Goal: Task Accomplishment & Management: Complete application form

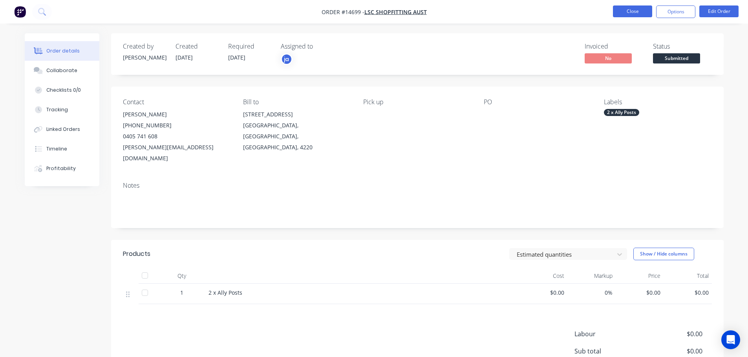
drag, startPoint x: 0, startPoint y: 0, endPoint x: 649, endPoint y: 13, distance: 649.2
click at [649, 13] on button "Close" at bounding box center [632, 11] width 39 height 12
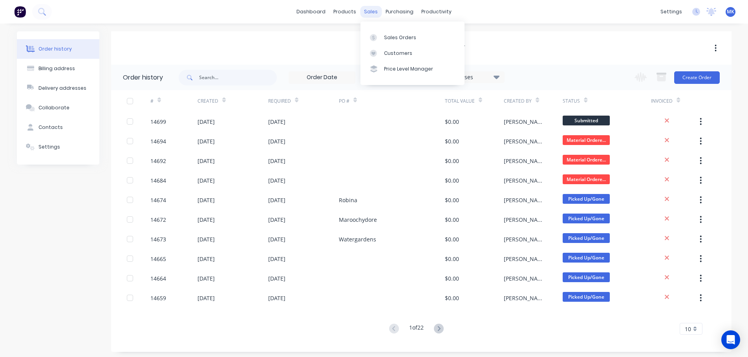
click at [377, 8] on div "sales" at bounding box center [371, 12] width 22 height 12
click at [371, 18] on div "dashboard products sales purchasing productivity dashboard products Product Cat…" at bounding box center [374, 12] width 748 height 24
click at [373, 14] on div "sales" at bounding box center [371, 12] width 22 height 12
click at [386, 36] on div "Sales Orders" at bounding box center [400, 37] width 32 height 7
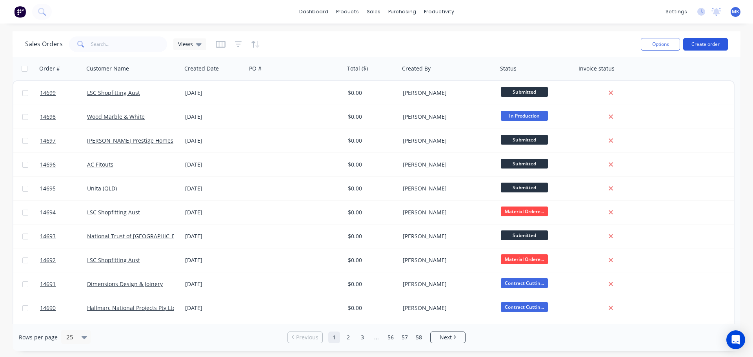
click at [702, 45] on button "Create order" at bounding box center [706, 44] width 45 height 13
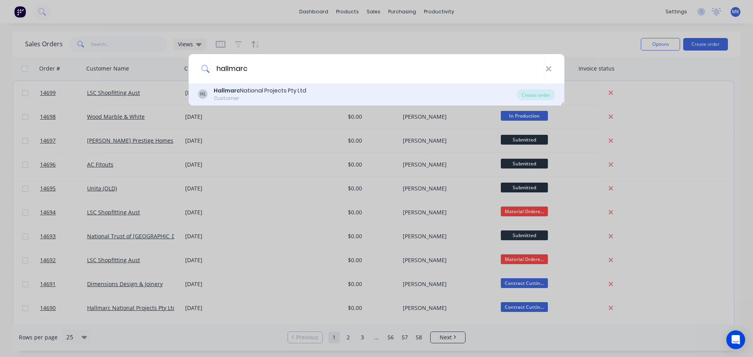
type input "hallmarc"
click at [260, 95] on div "Hallmarc National Projects Pty Ltd" at bounding box center [260, 91] width 93 height 8
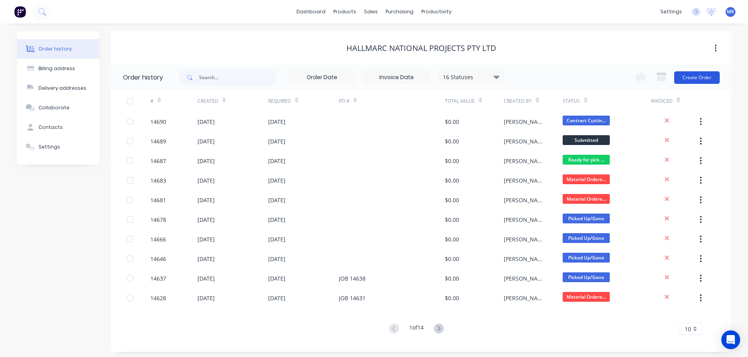
click at [693, 73] on button "Create Order" at bounding box center [697, 77] width 46 height 13
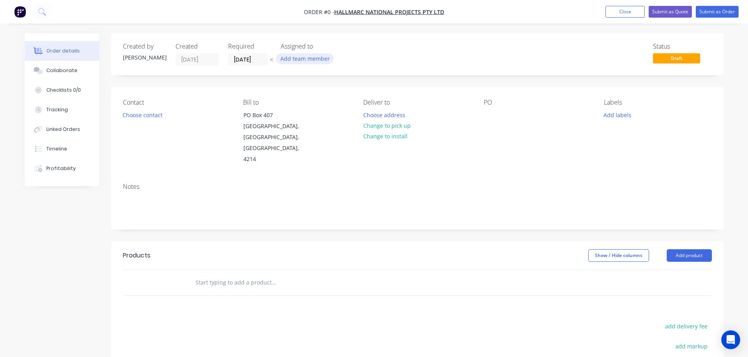
click at [286, 60] on button "Add team member" at bounding box center [305, 58] width 58 height 11
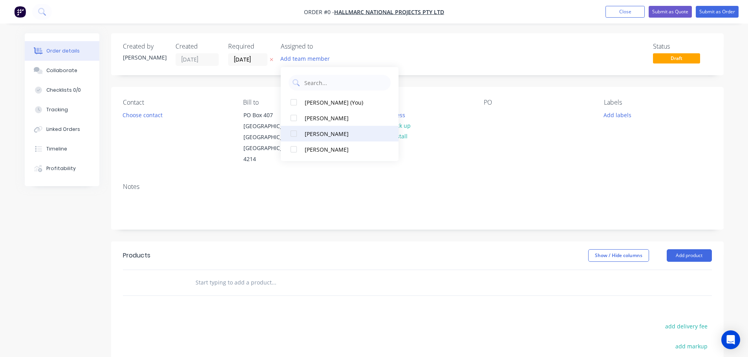
click at [303, 131] on button "[PERSON_NAME]" at bounding box center [340, 134] width 118 height 16
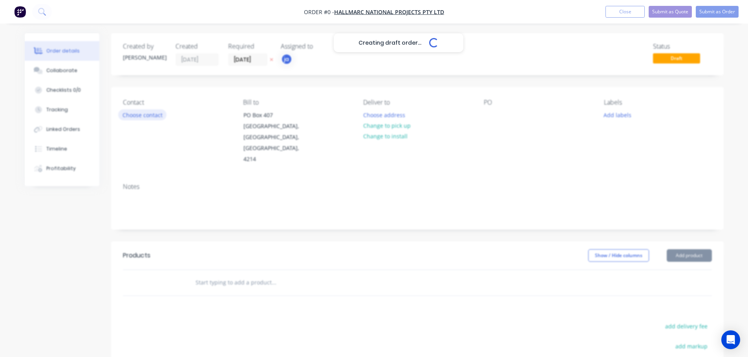
click at [140, 120] on div "Creating draft order... Loading... Order details Collaborate Checklists 0/0 Tra…" at bounding box center [374, 264] width 714 height 463
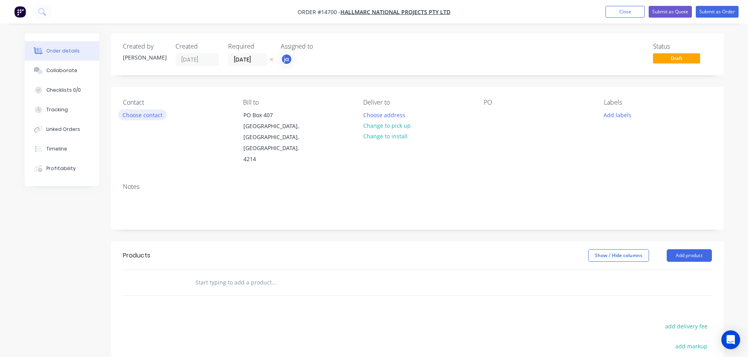
click at [140, 119] on button "Choose contact" at bounding box center [142, 114] width 48 height 11
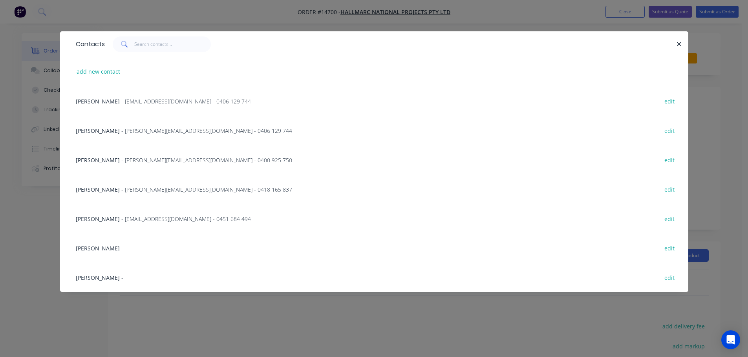
click at [121, 221] on span "- [EMAIL_ADDRESS][DOMAIN_NAME] - 0451 684 494" at bounding box center [185, 218] width 129 height 7
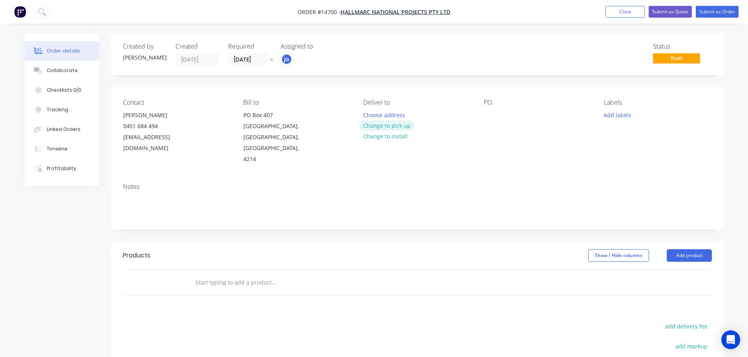
click at [366, 126] on button "Change to pick up" at bounding box center [387, 125] width 56 height 11
click at [624, 118] on button "Add labels" at bounding box center [617, 114] width 36 height 11
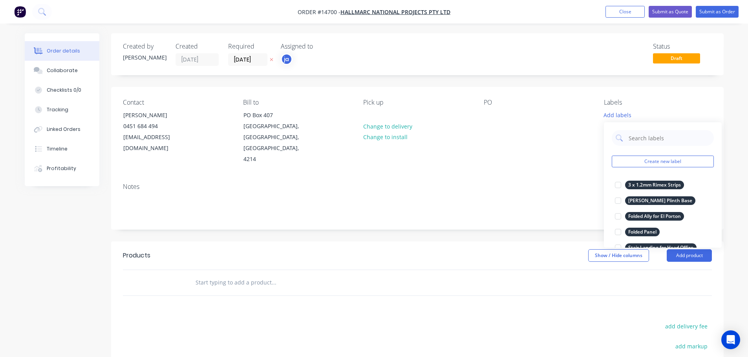
click at [654, 157] on button "Create new label" at bounding box center [662, 162] width 102 height 12
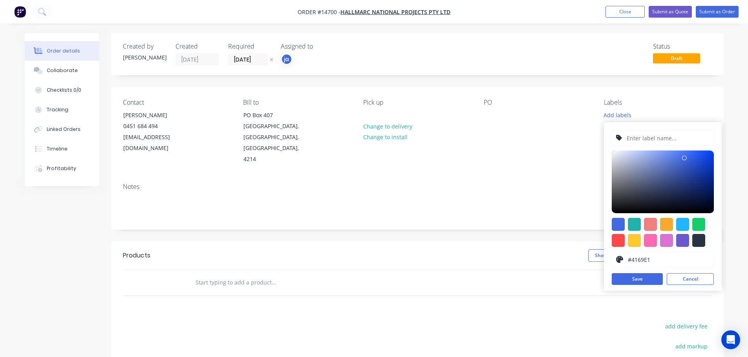
click at [693, 242] on div at bounding box center [698, 240] width 13 height 13
type input "#273444"
click at [658, 147] on div "#273444 hex #273444 Save Cancel" at bounding box center [663, 206] width 118 height 169
click at [655, 144] on input "text" at bounding box center [667, 138] width 84 height 15
paste input "2 x Drooper Poles"
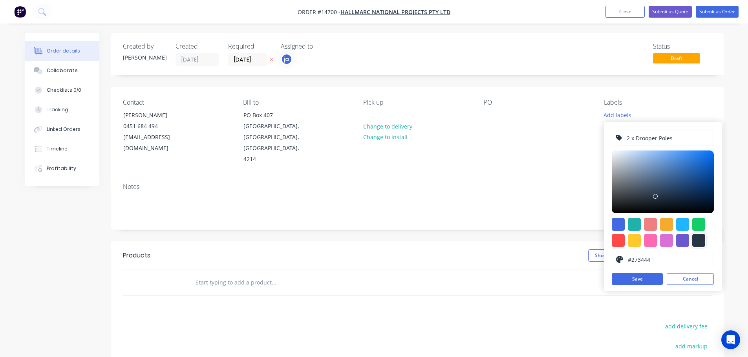
type input "2 x Drooper Poles"
click at [693, 245] on div at bounding box center [698, 240] width 13 height 13
click at [627, 282] on button "Save" at bounding box center [636, 279] width 51 height 12
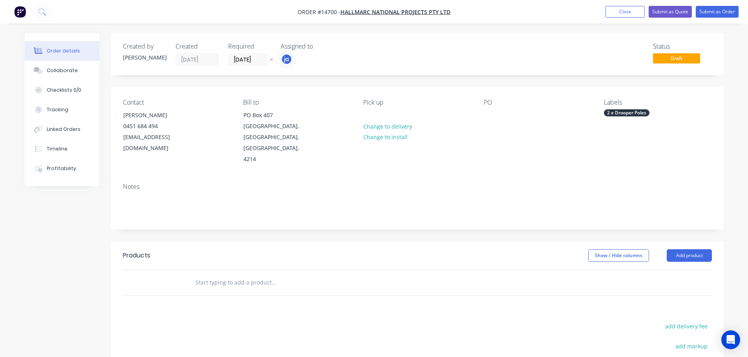
click at [271, 275] on input "text" at bounding box center [273, 283] width 157 height 16
paste input "2 x Drooper Poles"
type input "2 x Drooper Poles"
click at [285, 300] on button "Add 2 x Drooper Poles to order" at bounding box center [315, 312] width 235 height 25
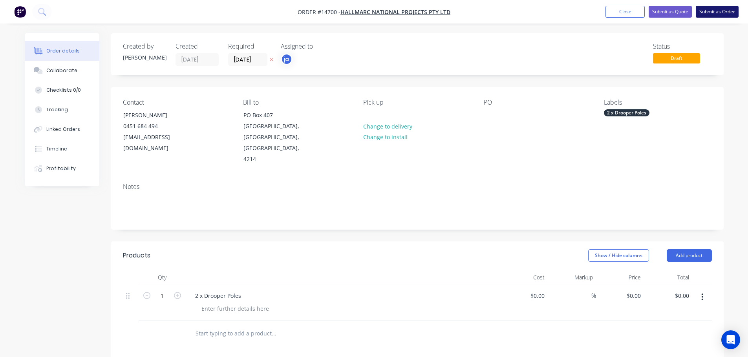
click at [707, 9] on button "Submit as Order" at bounding box center [716, 12] width 43 height 12
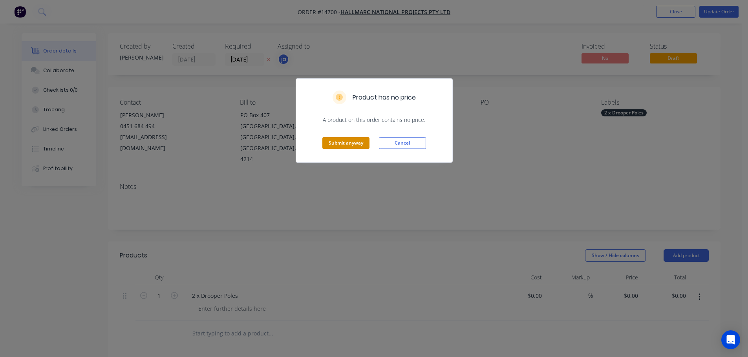
click at [344, 146] on button "Submit anyway" at bounding box center [345, 143] width 47 height 12
